Goal: Information Seeking & Learning: Learn about a topic

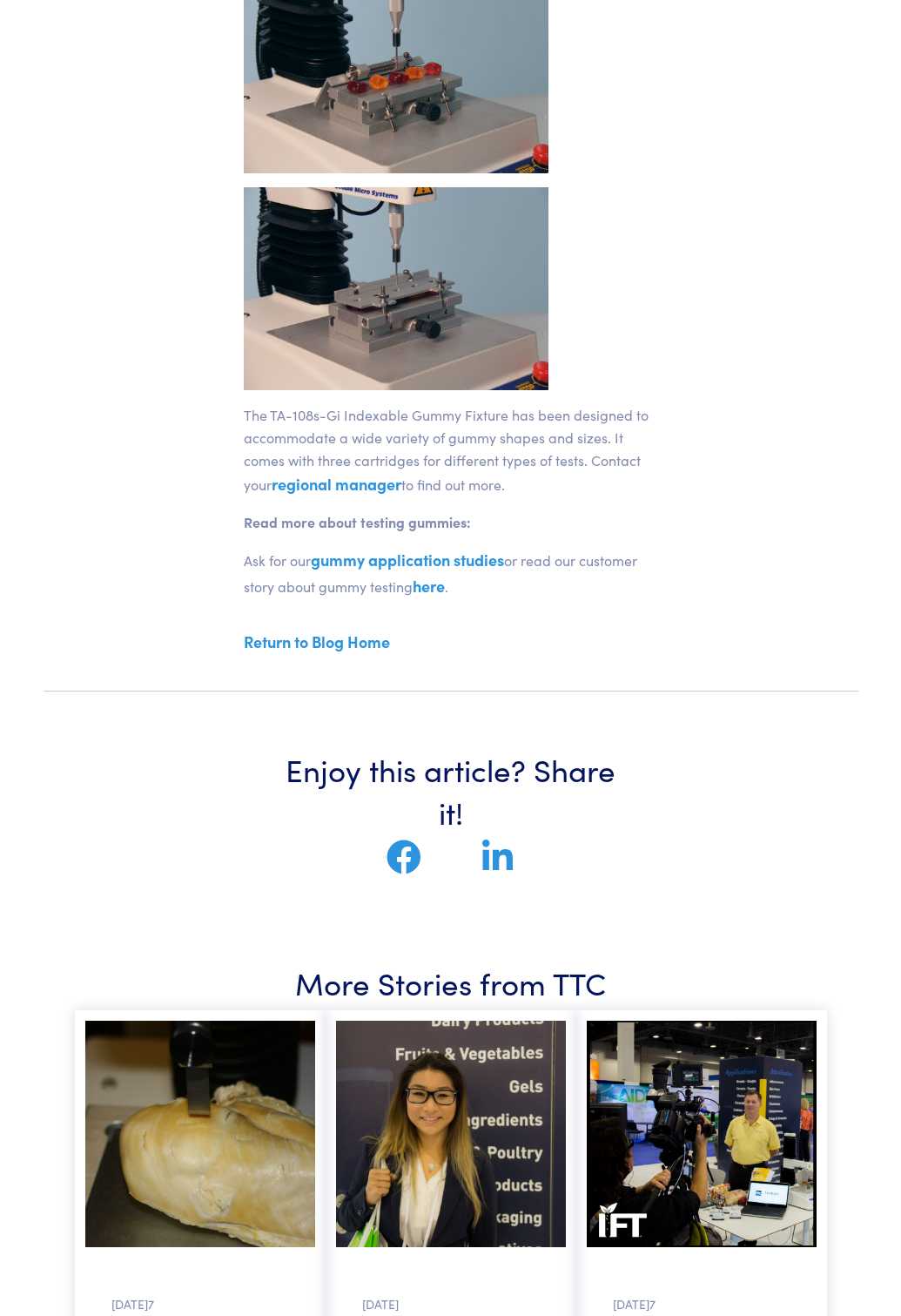
scroll to position [2353, 0]
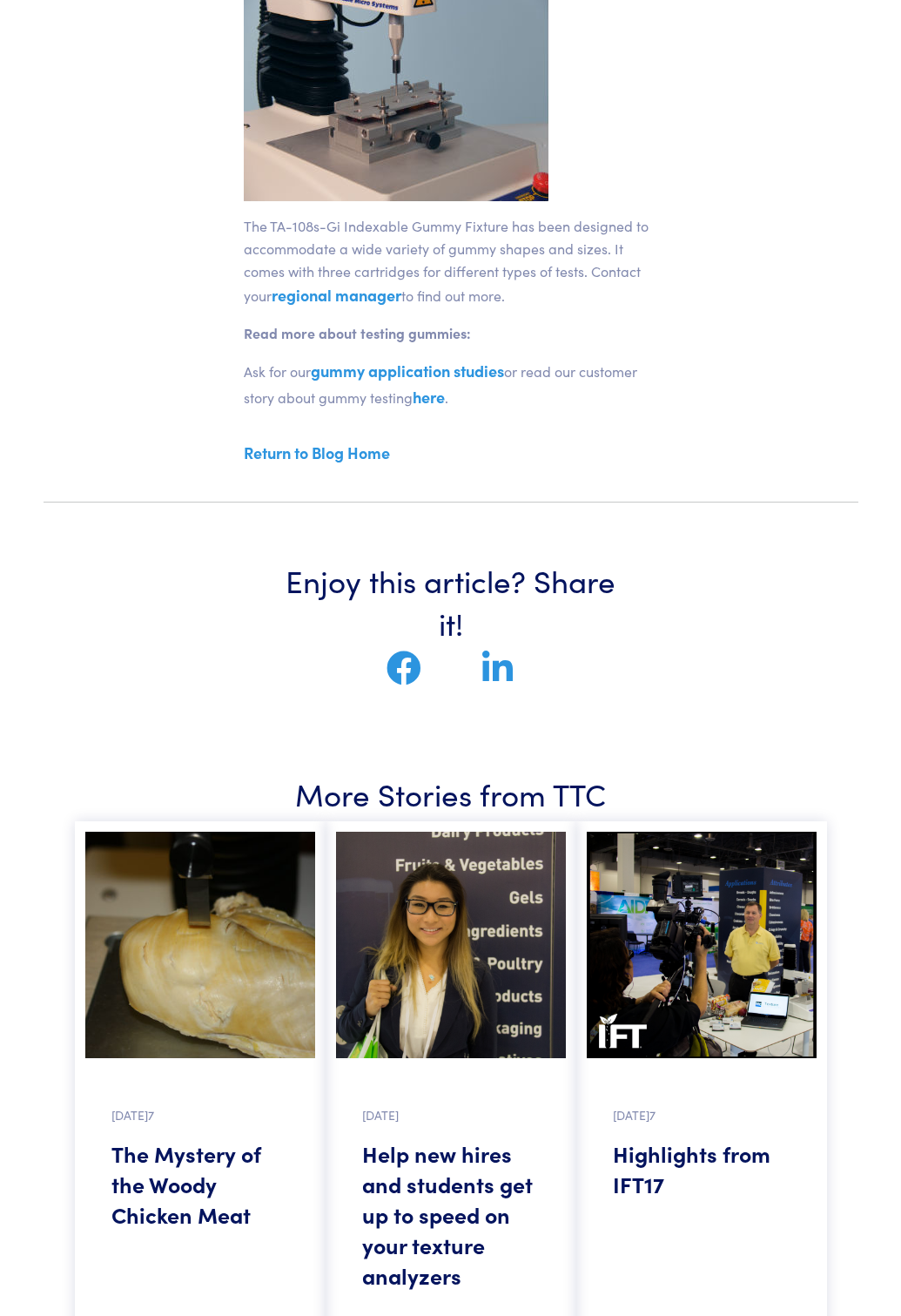
click at [329, 360] on link "gummy application studies" at bounding box center [407, 370] width 194 height 22
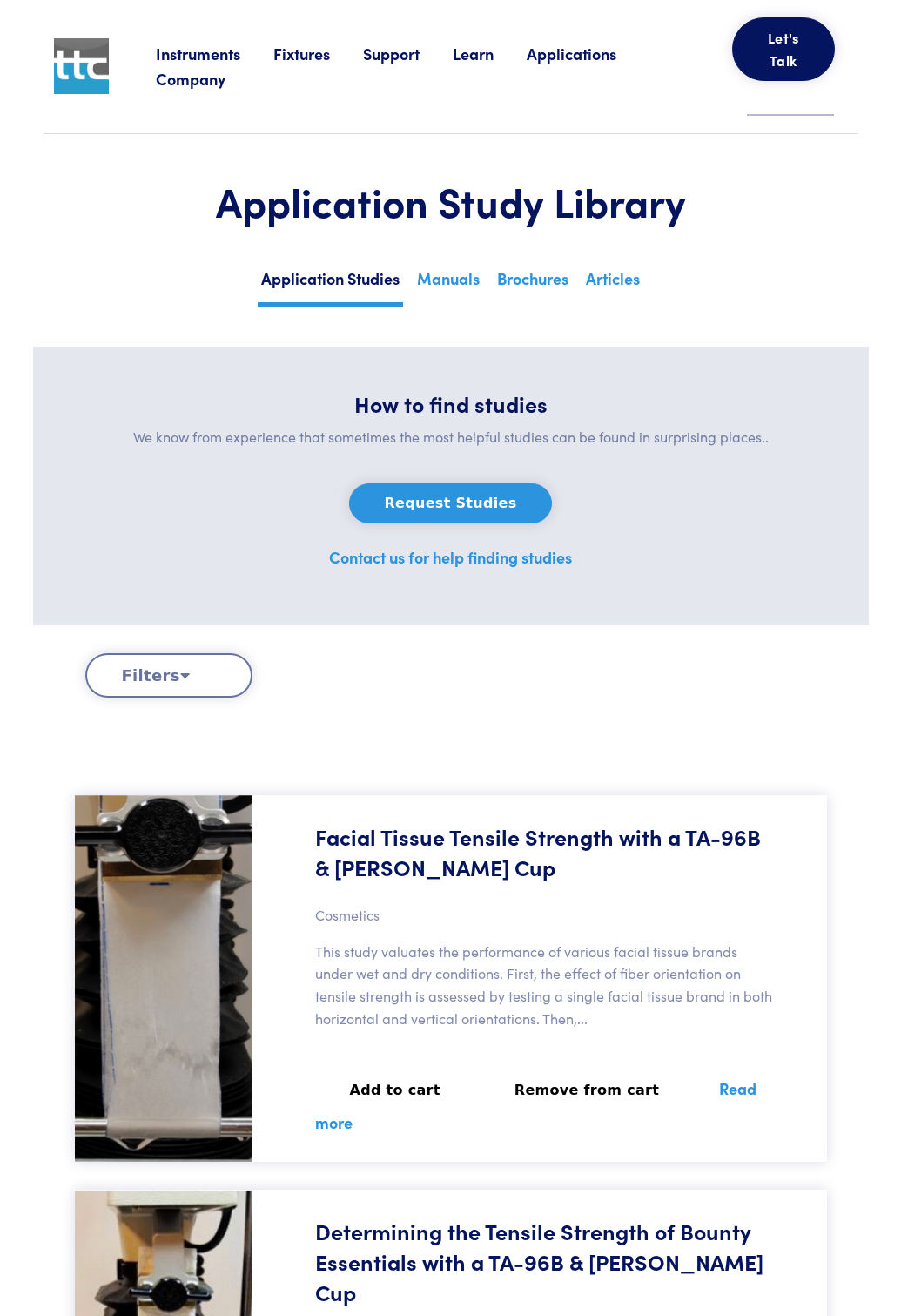
click at [197, 672] on button "Filters" at bounding box center [169, 675] width 168 height 44
click at [180, 679] on icon at bounding box center [185, 674] width 10 height 15
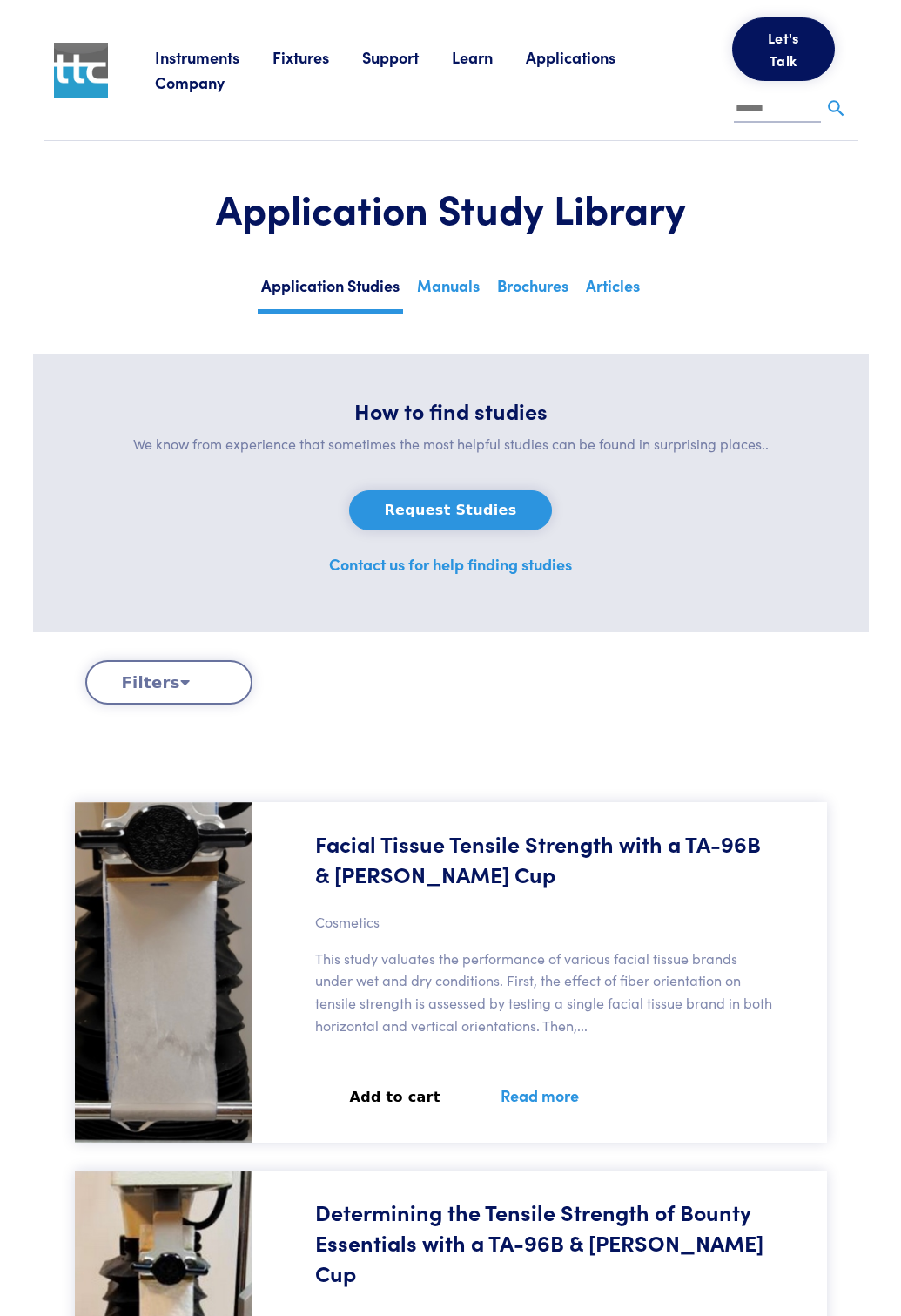
click at [180, 679] on icon at bounding box center [185, 681] width 10 height 15
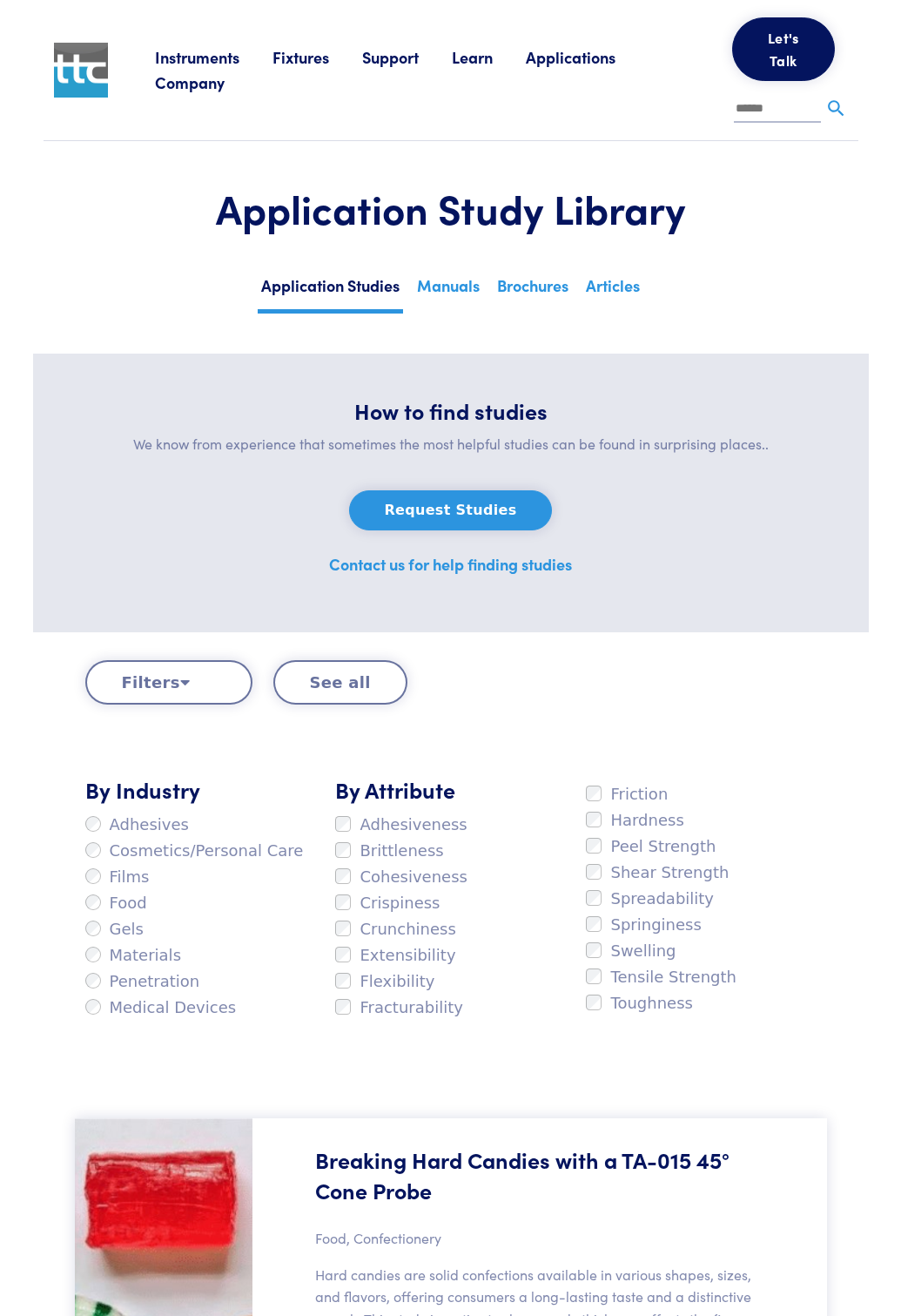
click at [327, 681] on button "See all" at bounding box center [341, 682] width 134 height 44
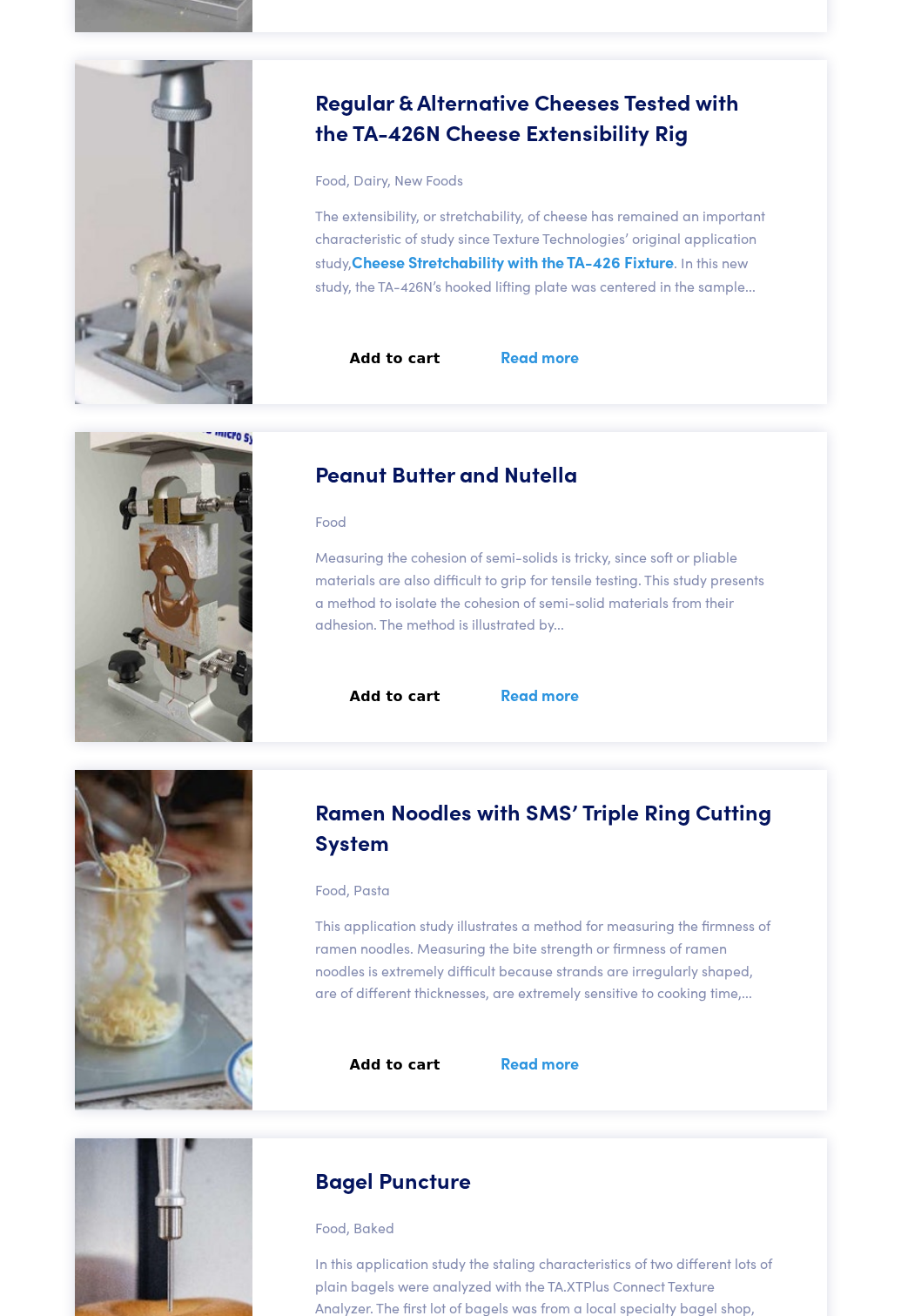
scroll to position [20576, 0]
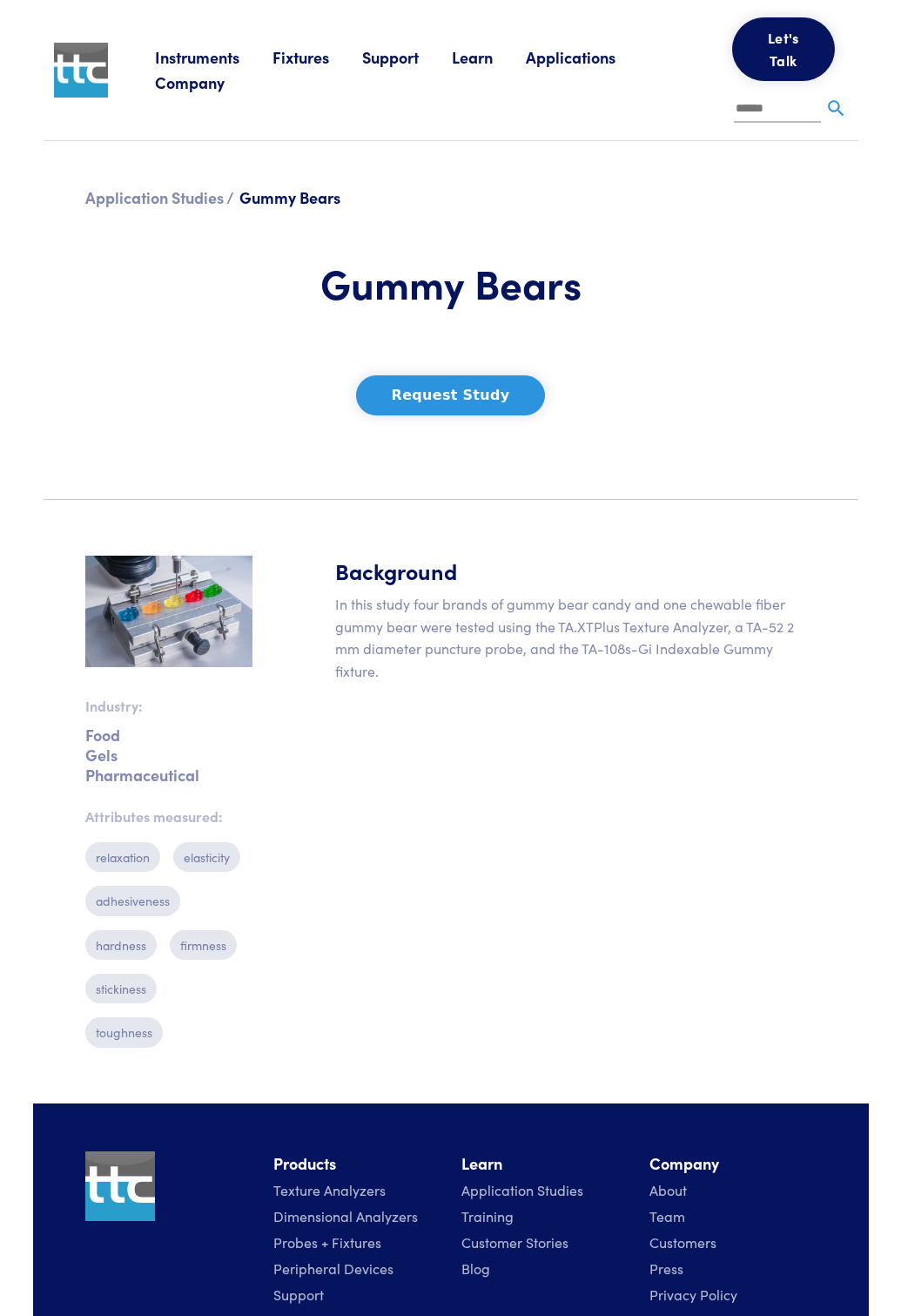
click at [469, 384] on button "Request Study" at bounding box center [450, 396] width 190 height 40
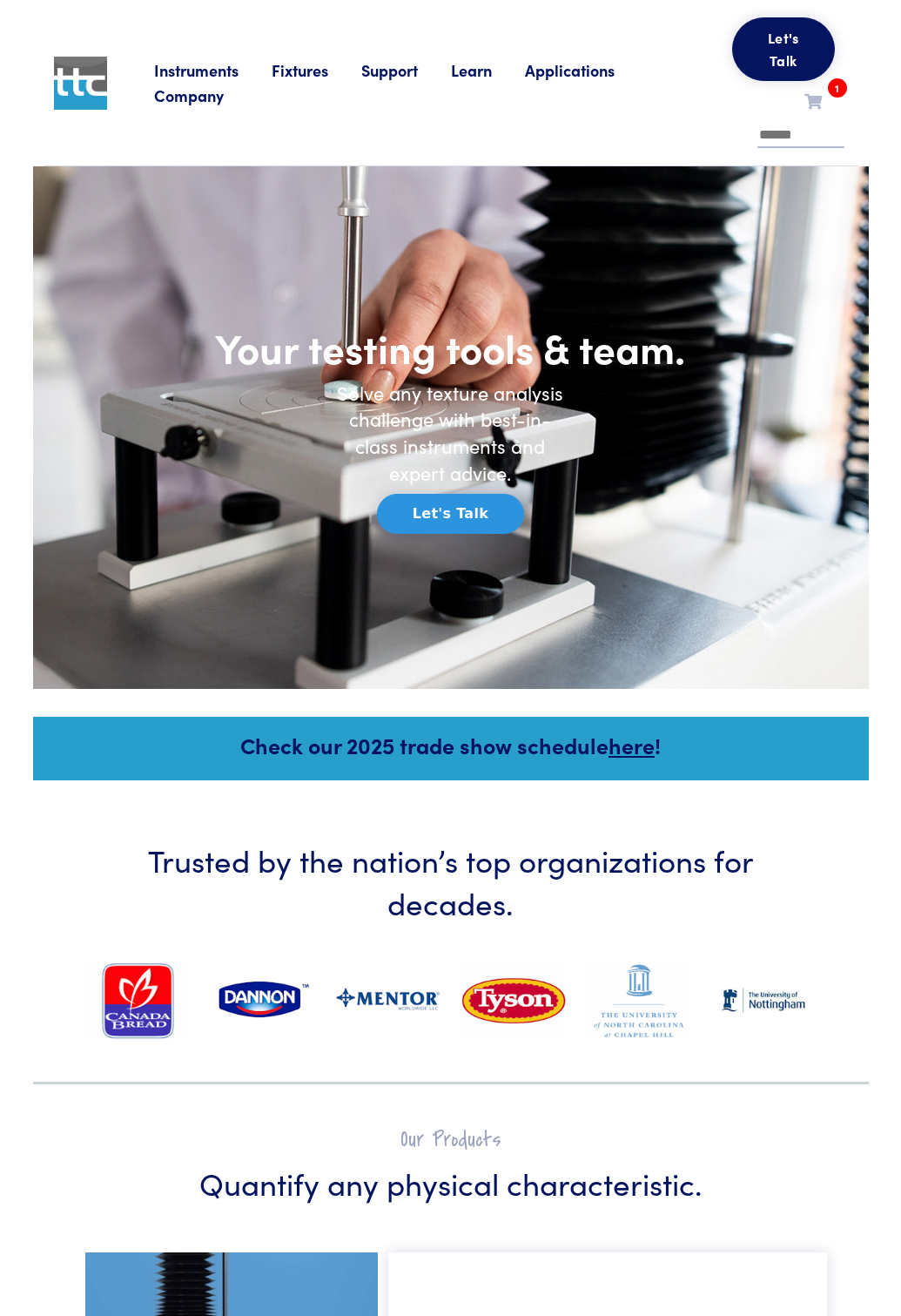
click at [185, 70] on link "Instruments" at bounding box center [213, 70] width 117 height 22
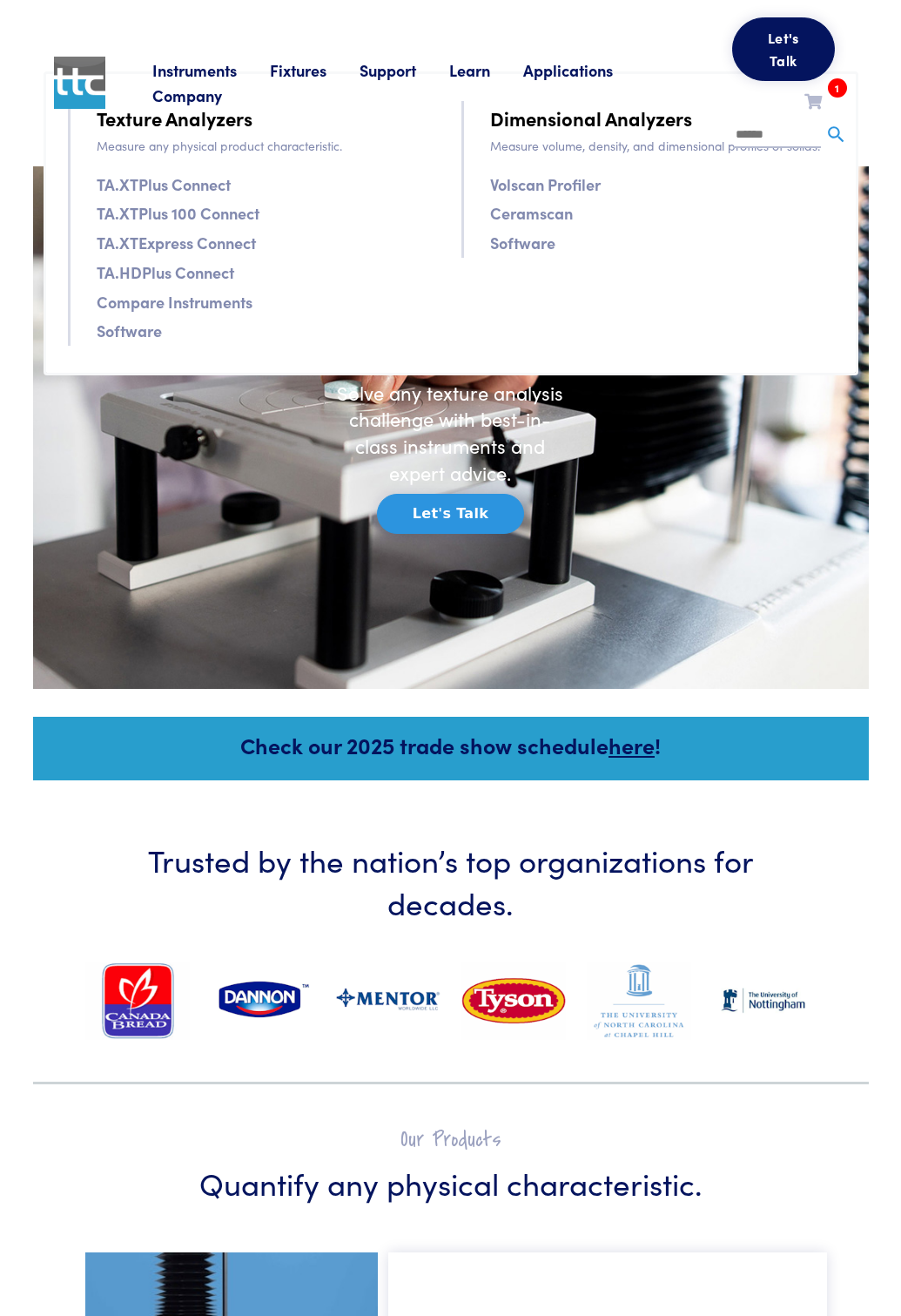
click at [138, 186] on link "TA.XTPlus Connect" at bounding box center [163, 184] width 134 height 25
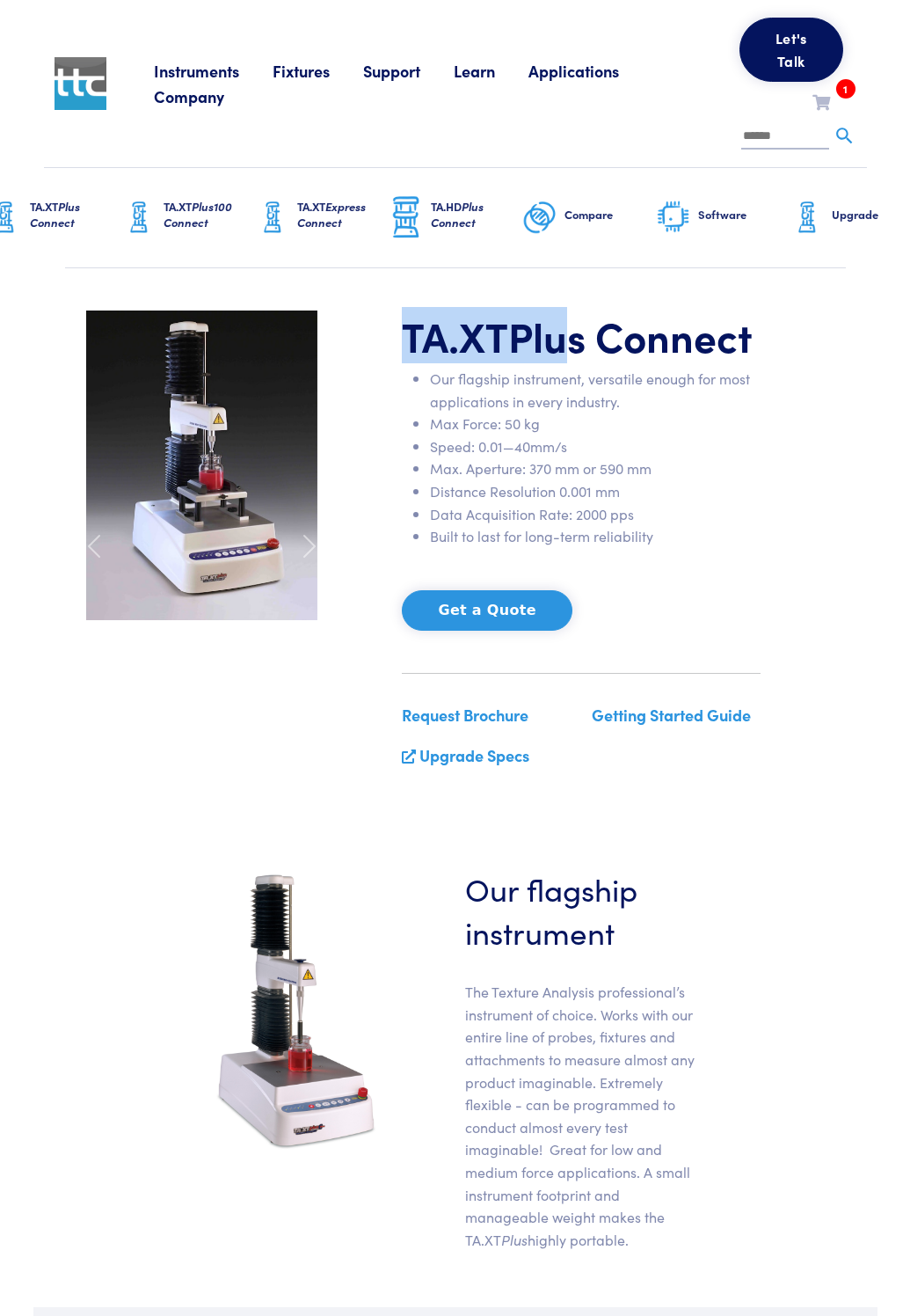
drag, startPoint x: 406, startPoint y: 335, endPoint x: 583, endPoint y: 335, distance: 177.0
click at [570, 339] on h1 "TA.XT Plus Connect" at bounding box center [581, 336] width 359 height 51
drag, startPoint x: 583, startPoint y: 335, endPoint x: 394, endPoint y: 346, distance: 189.3
click at [394, 346] on div "TA.XT Plus Connect Our flagship instrument, versatile enough for most applicati…" at bounding box center [581, 546] width 380 height 472
copy h1 "TA.XT Plus"
